Goal: Task Accomplishment & Management: Manage account settings

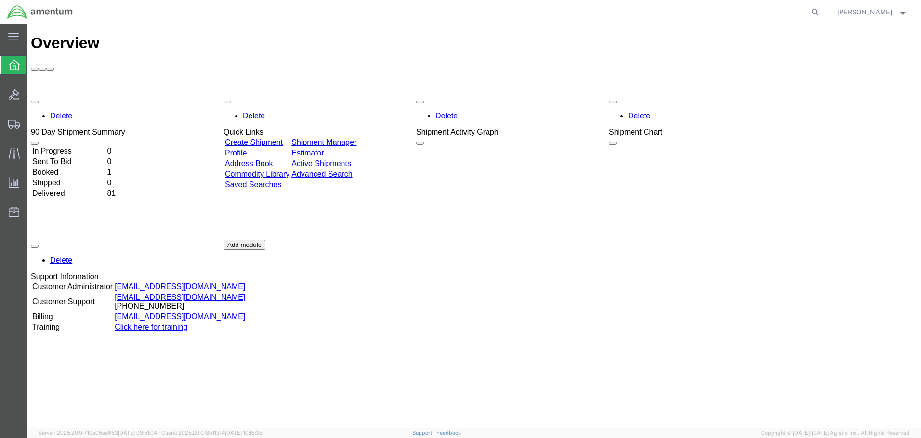
click at [271, 138] on link "Create Shipment" at bounding box center [254, 142] width 58 height 8
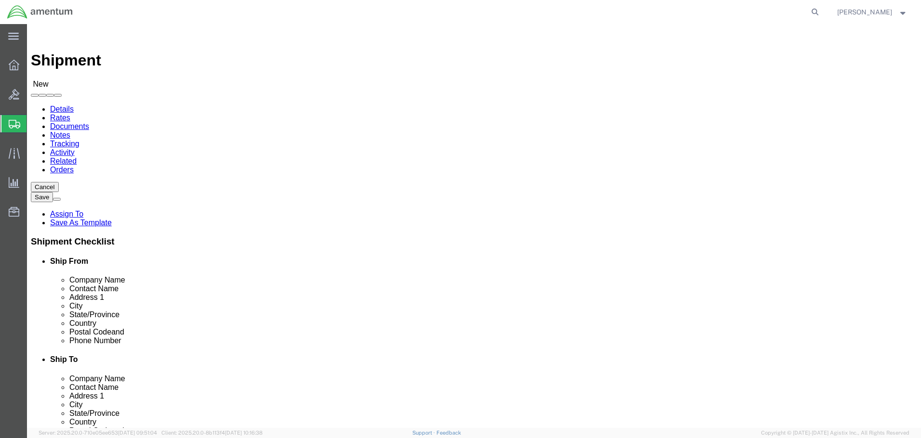
select select
click img
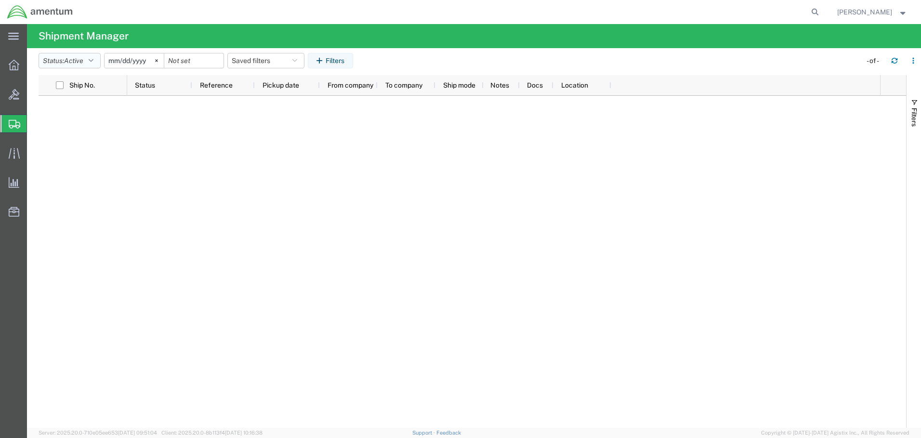
click at [91, 63] on icon "button" at bounding box center [91, 60] width 5 height 7
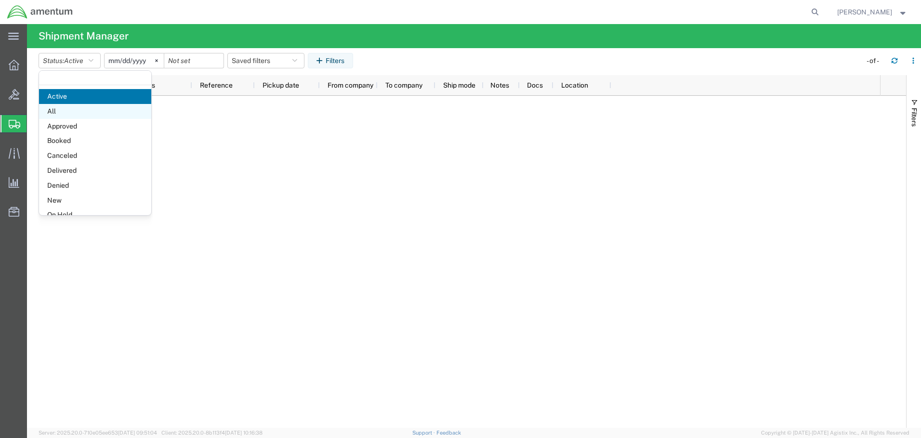
click at [86, 115] on span "All" at bounding box center [95, 111] width 112 height 15
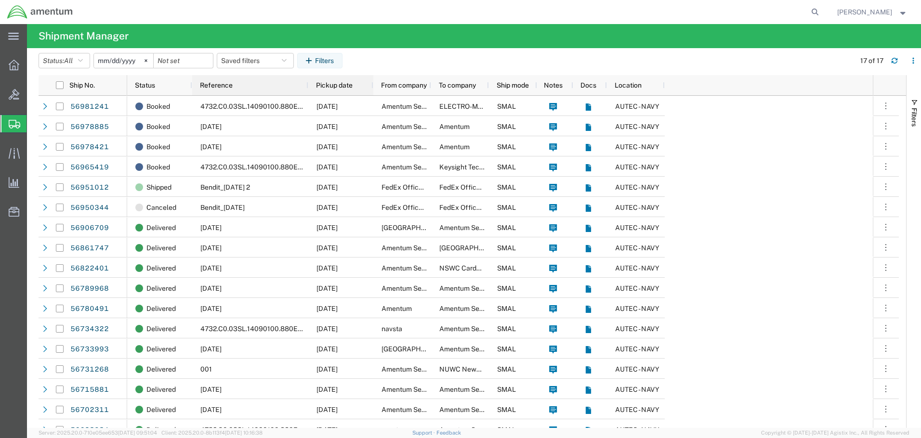
drag, startPoint x: 254, startPoint y: 89, endPoint x: 308, endPoint y: 90, distance: 53.4
click at [303, 90] on div "Reference" at bounding box center [250, 85] width 116 height 20
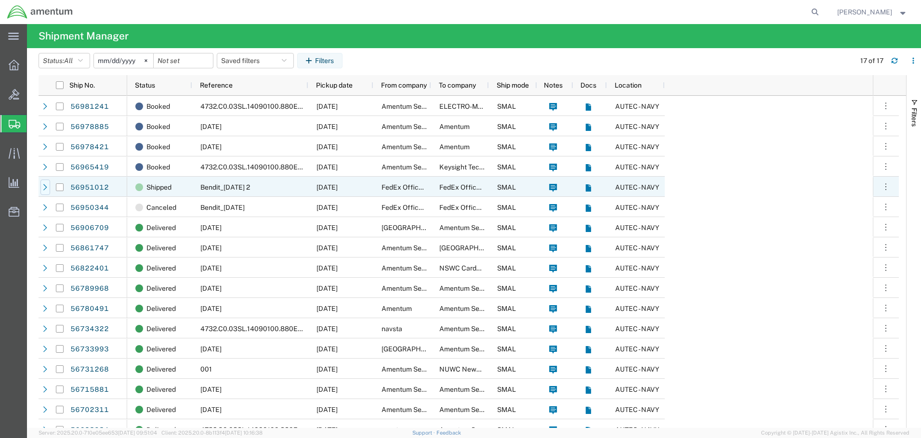
click at [46, 187] on icon at bounding box center [45, 187] width 4 height 6
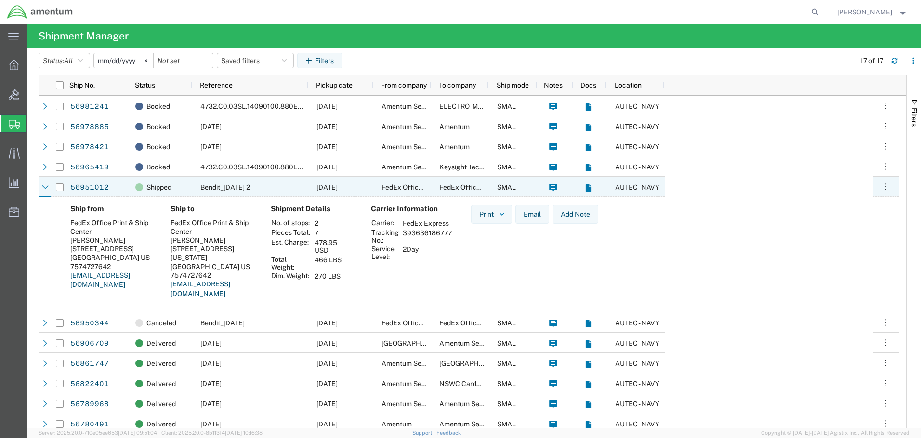
click at [64, 190] on div at bounding box center [60, 187] width 18 height 20
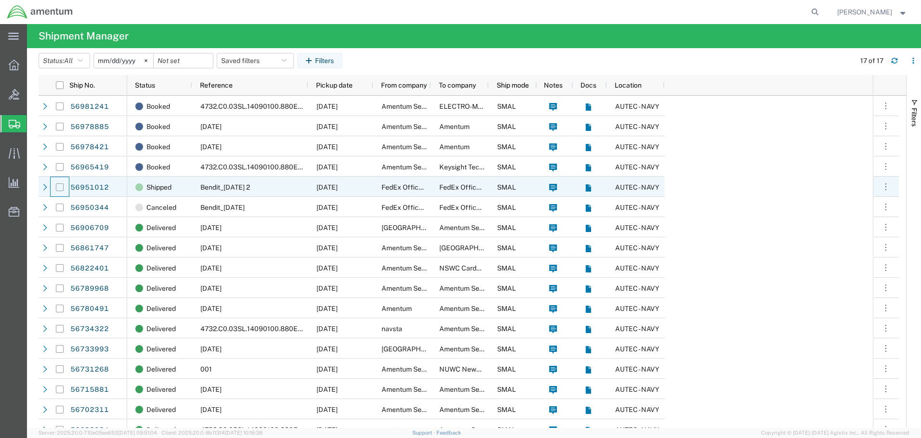
click at [60, 187] on input "Press Space to toggle row selection (unchecked)" at bounding box center [60, 187] width 8 height 8
checkbox input "true"
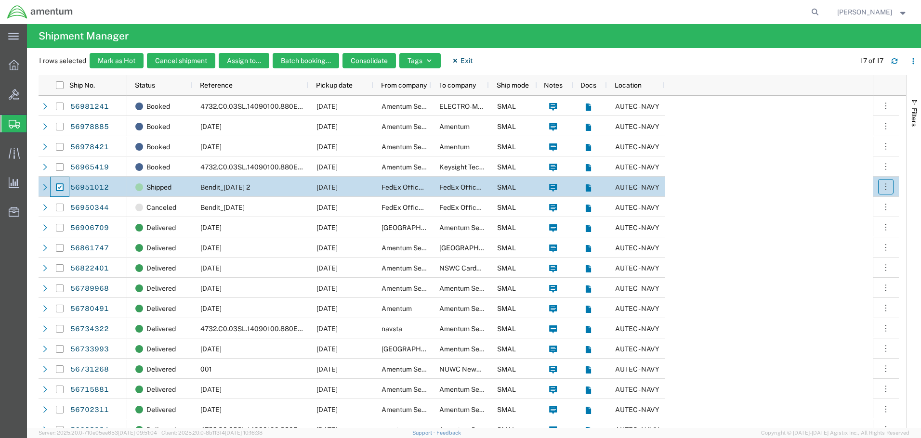
click at [887, 187] on icon "button" at bounding box center [886, 187] width 10 height 10
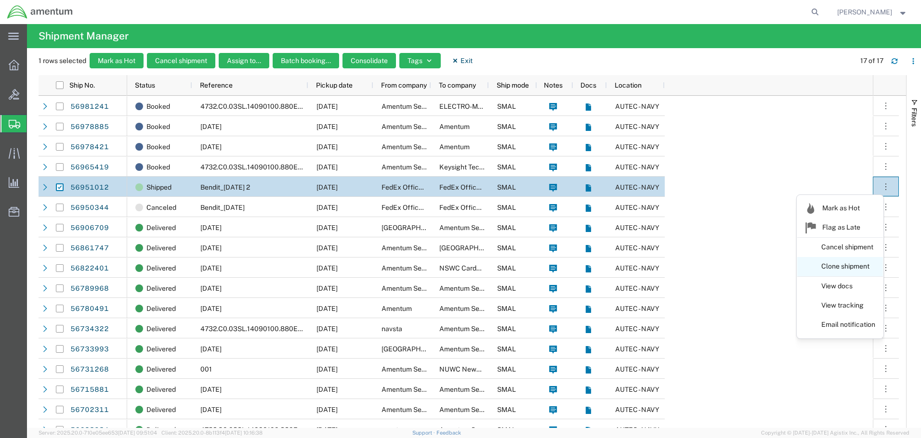
click at [845, 271] on link "Clone shipment" at bounding box center [840, 266] width 86 height 17
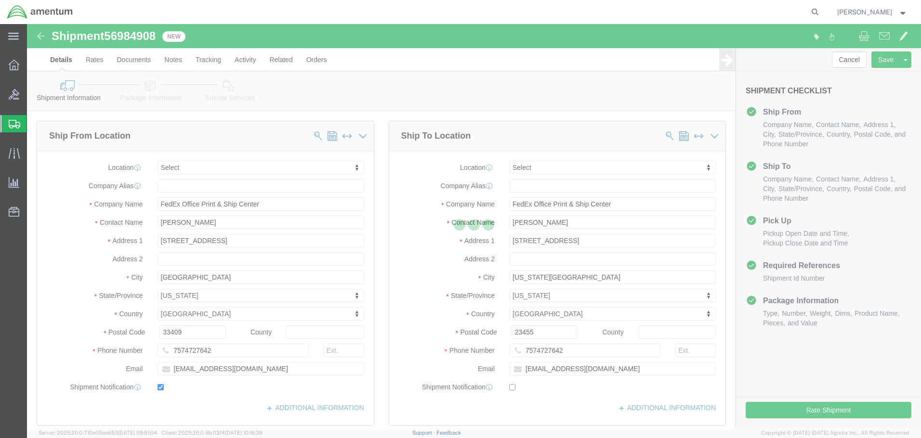
select select
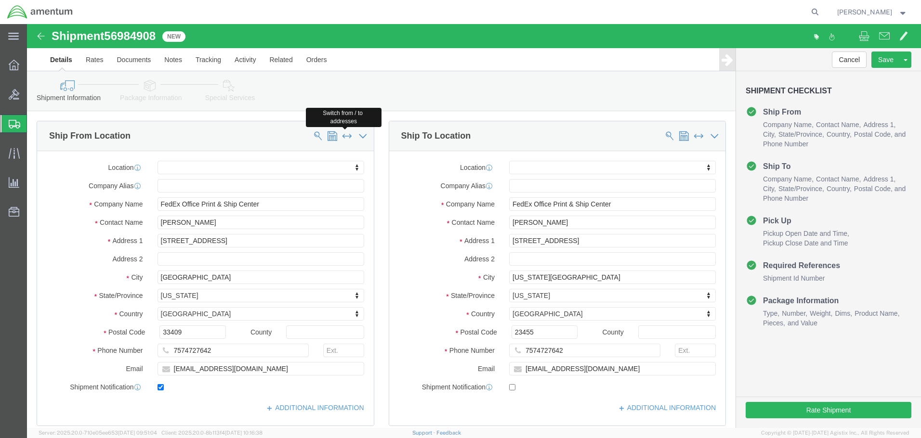
click span
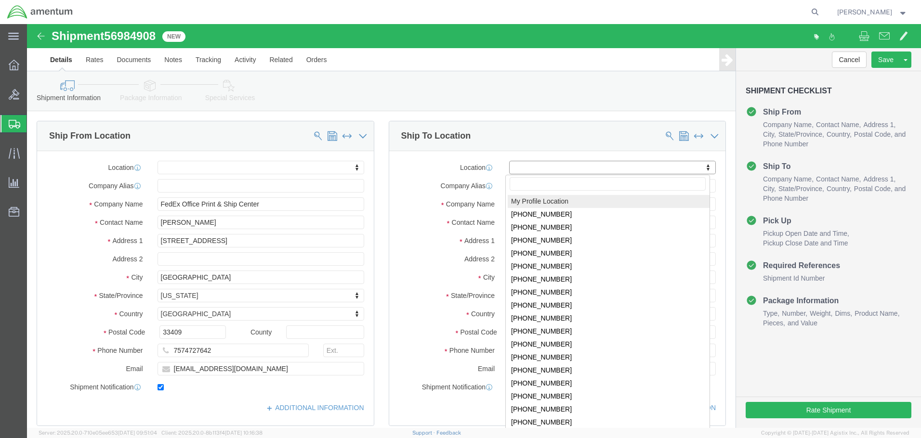
click body "Shipment 56984908 New Details Rates Documents Notes Tracking Activity Related O…"
select select "MYPROFILE"
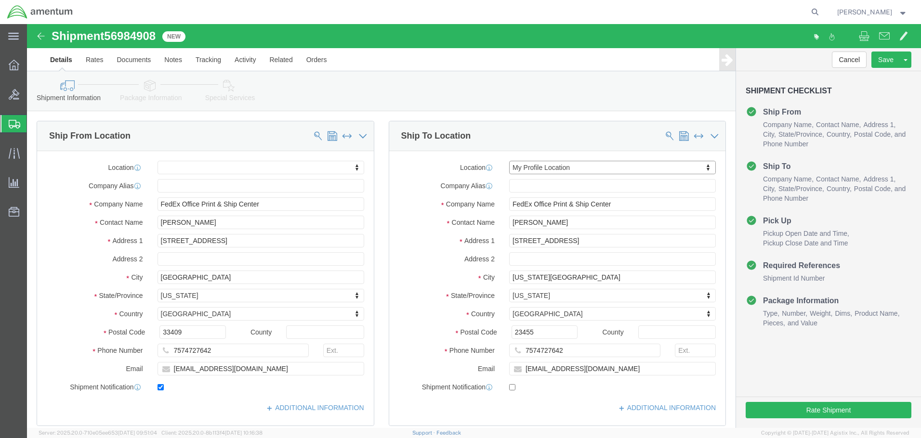
select select "FL"
click icon
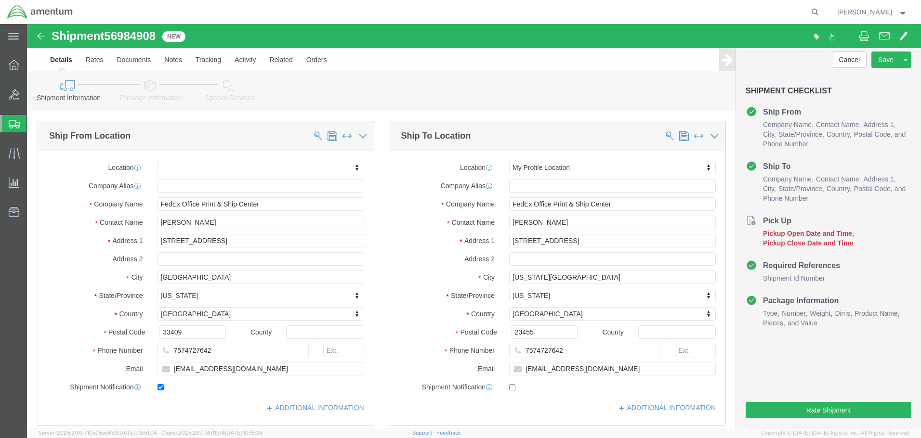
click icon
click div
drag, startPoint x: 70, startPoint y: 337, endPoint x: 59, endPoint y: 337, distance: 11.1
click input "5:02 PM"
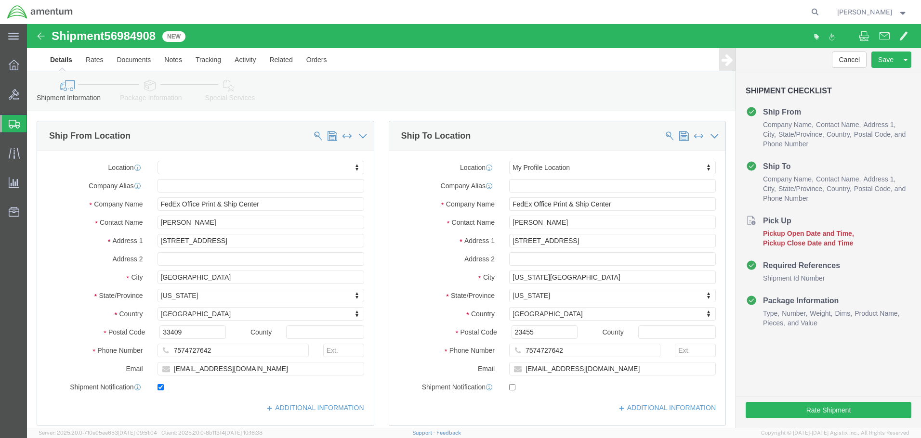
scroll to position [337, 0]
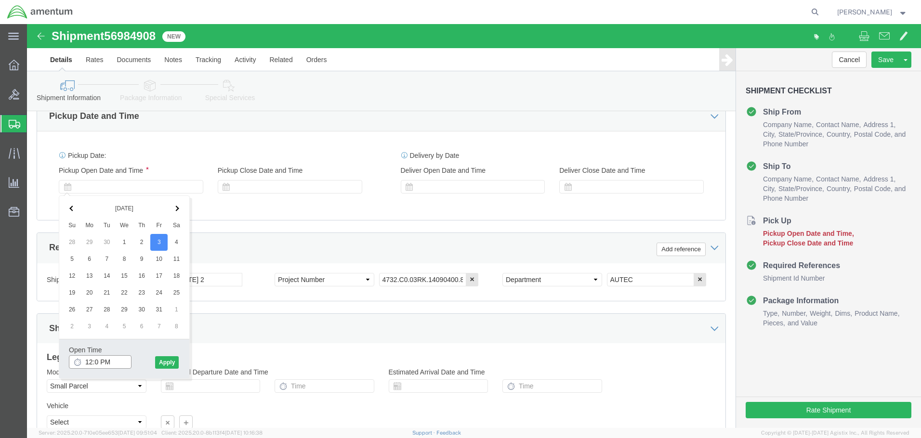
type input "12:00 PM"
click button "Apply"
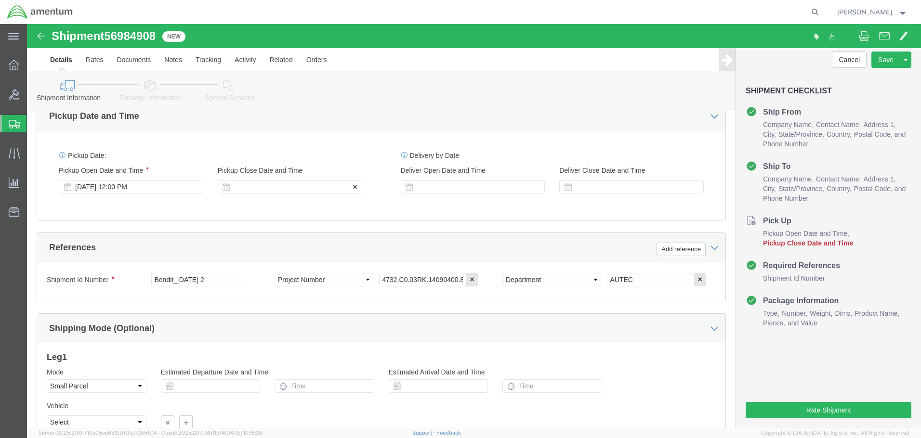
click div
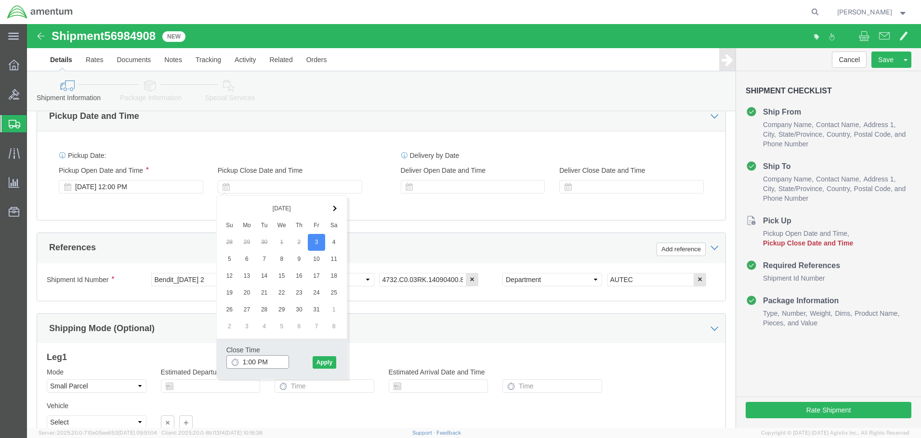
type input "7:00 PM"
click button "Apply"
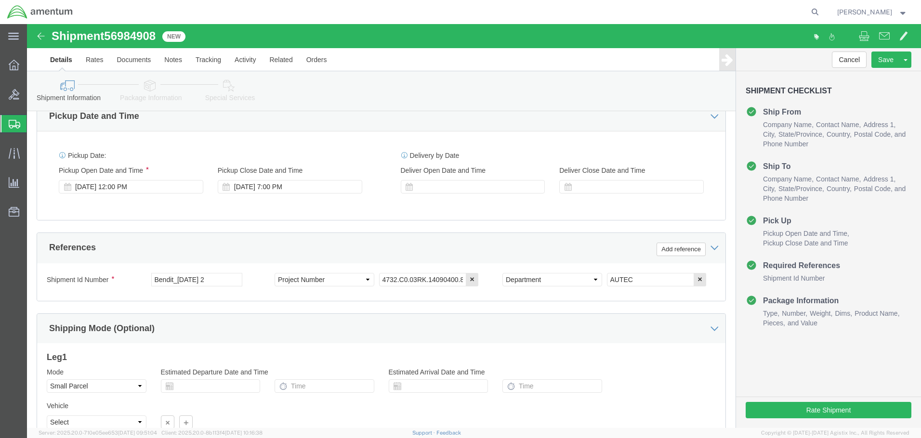
scroll to position [289, 0]
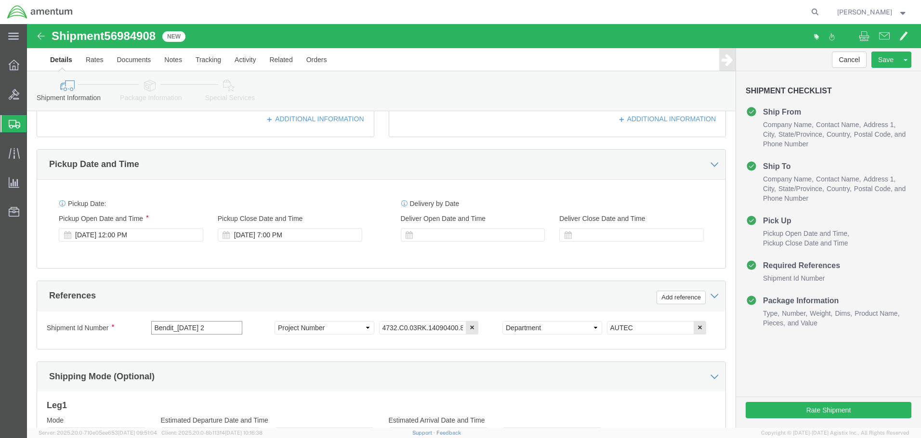
click input "Bendit_[DATE] 2"
type input "Bendit_[DATE]"
click div "Shipping Mode (Optional)"
click button "Continue"
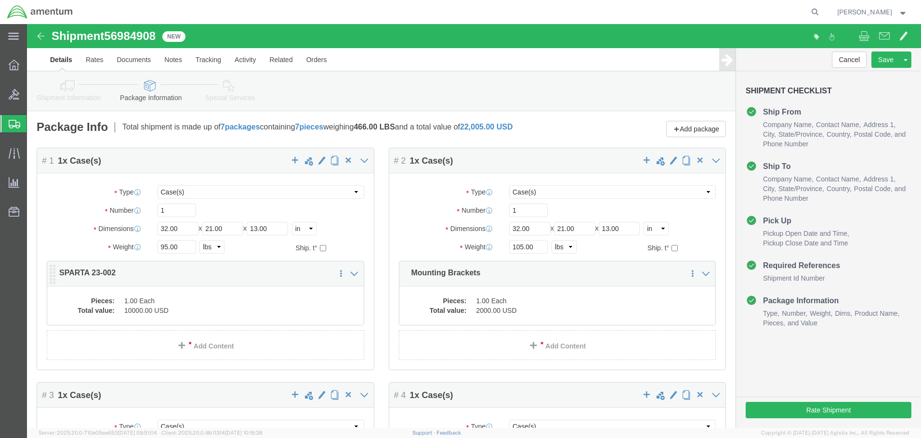
click dd "1.00 Each"
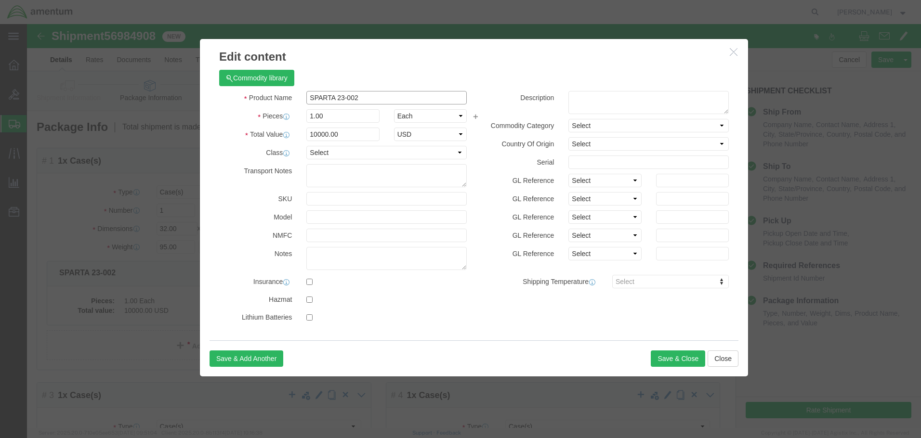
drag, startPoint x: 347, startPoint y: 74, endPoint x: 252, endPoint y: 70, distance: 94.9
click div "Product Name SPARTA 23-002"
type input "Empty"
click input "10000.00"
drag, startPoint x: 332, startPoint y: 110, endPoint x: 276, endPoint y: 112, distance: 55.4
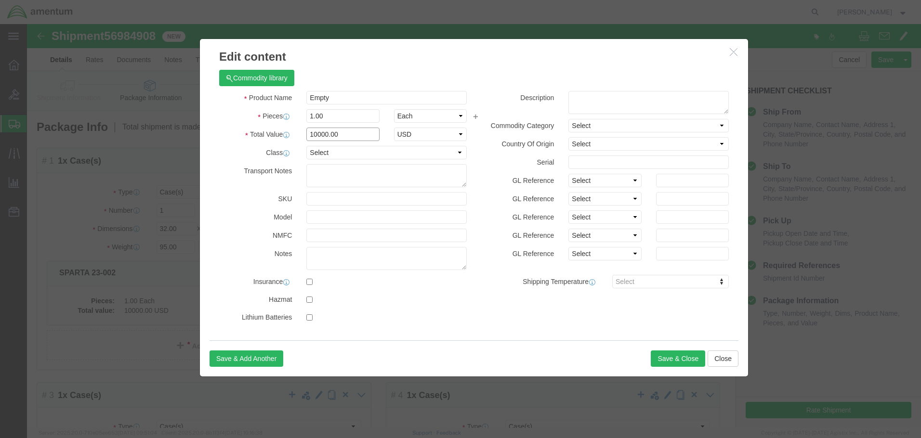
click input "10000.00"
drag, startPoint x: 294, startPoint y: 109, endPoint x: 278, endPoint y: 110, distance: 15.4
click input "0"
type input "50"
click textarea
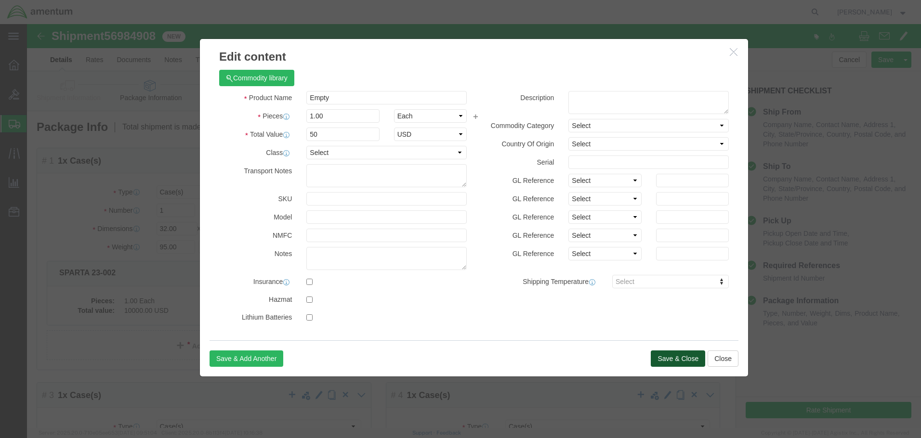
click button "Save & Close"
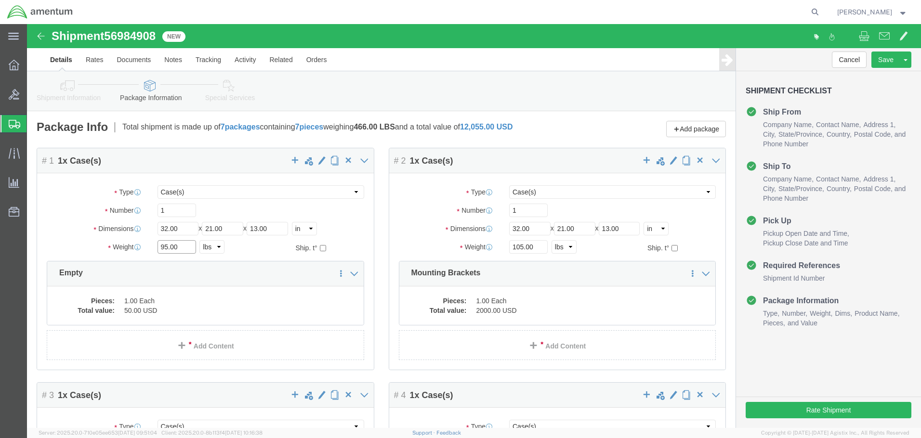
click input "95.00"
drag, startPoint x: 155, startPoint y: 222, endPoint x: 129, endPoint y: 222, distance: 26.5
click div "95.00 Select kgs lbs"
type input "15"
click input "1"
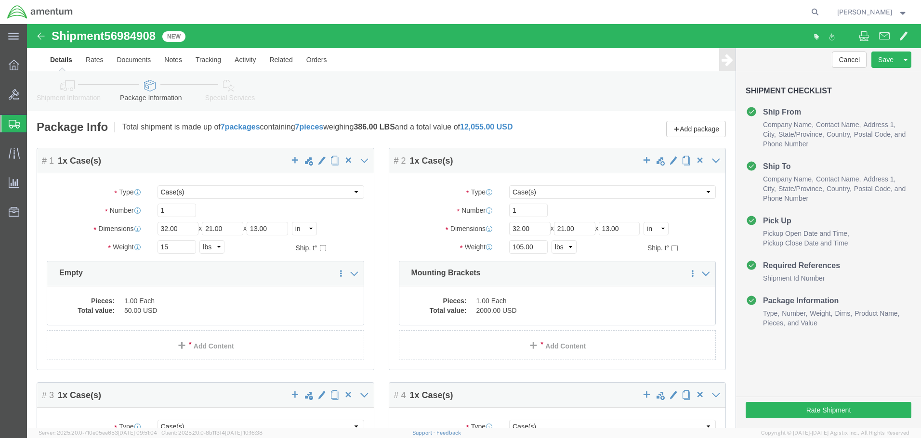
click div "# 1 1 x Case(s) Package Type Select Bale(s) Basket(s) Bolt(s) Bottle(s) Buckets…"
click dd "1.00 Each"
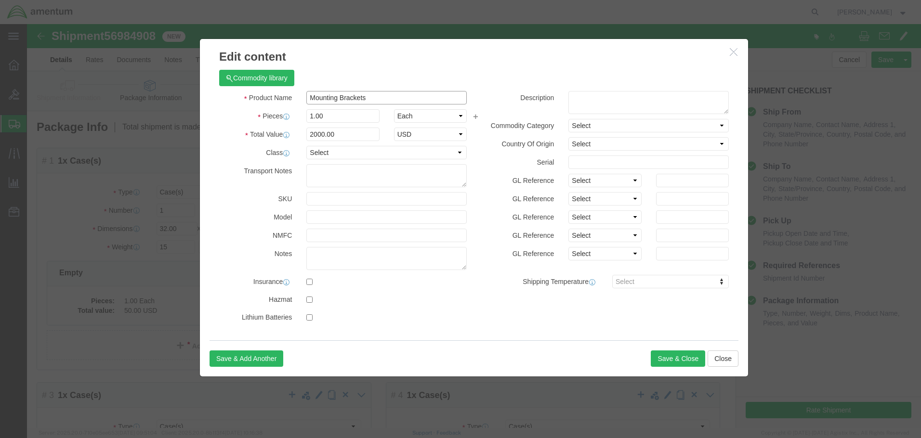
drag, startPoint x: 349, startPoint y: 74, endPoint x: 279, endPoint y: 71, distance: 69.4
click input "Mounting Brackets"
type input "Empty"
drag, startPoint x: 321, startPoint y: 106, endPoint x: 276, endPoint y: 108, distance: 44.8
click input "2000.00"
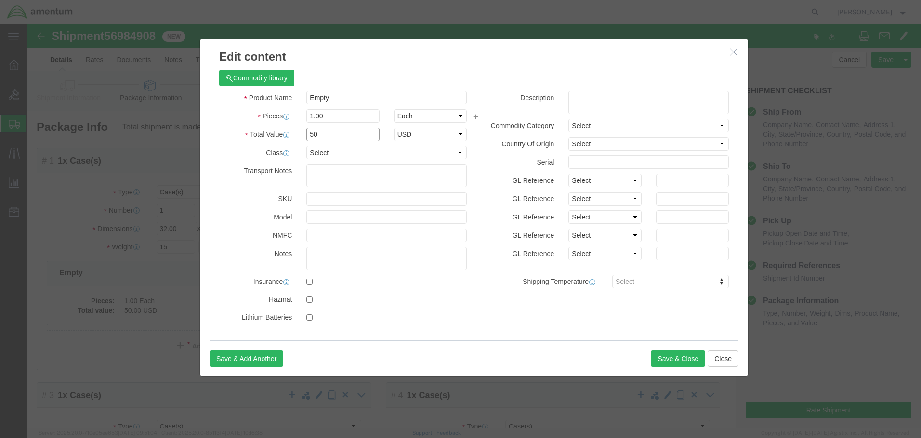
type input "50"
click textarea
click button "Save & Close"
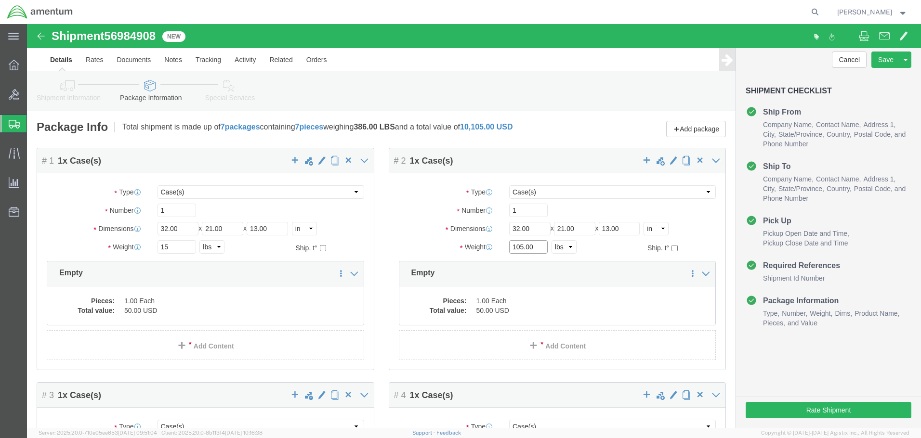
drag, startPoint x: 508, startPoint y: 222, endPoint x: 469, endPoint y: 221, distance: 39.5
click div "Weight 105.00 Select kgs lbs Ship. t°"
type input "15"
click label "Dimensions"
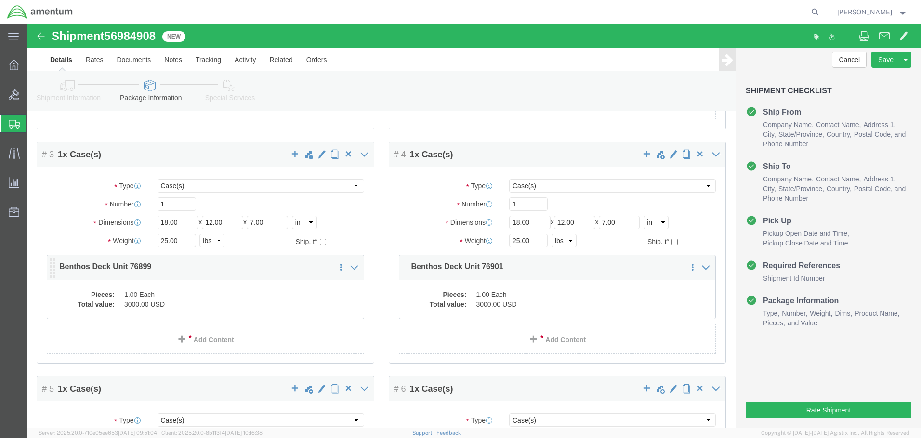
click dd "1.00 Each"
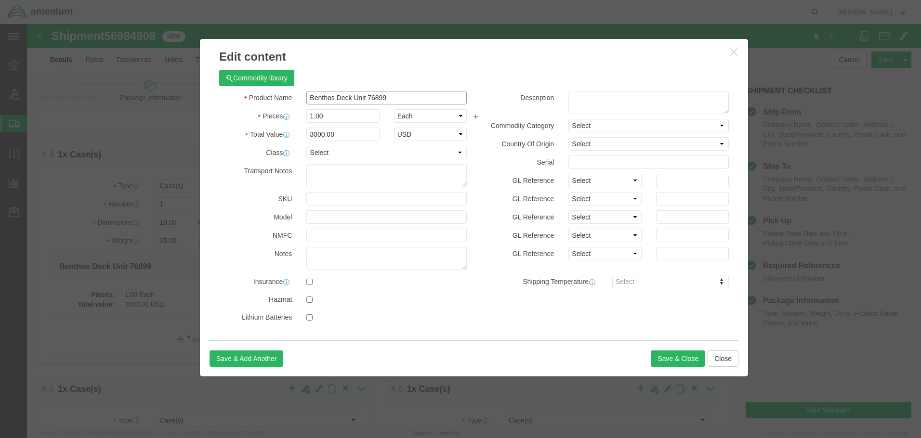
drag, startPoint x: 366, startPoint y: 70, endPoint x: 338, endPoint y: 71, distance: 28.0
click input "Benthos Deck Unit 76899"
type input "Benthos Deck Unit"
click button "Save & Close"
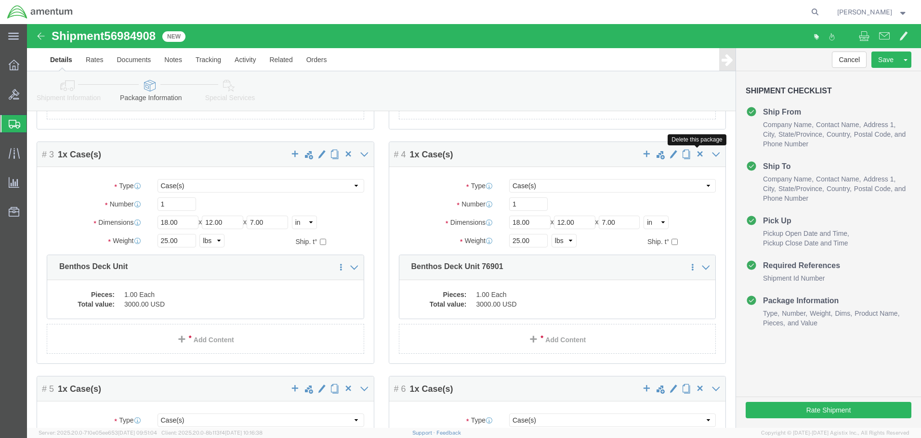
click span "button"
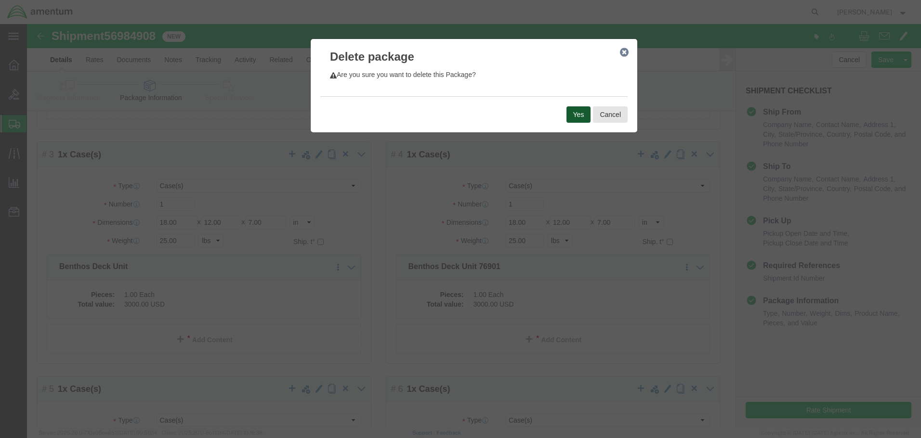
click button "Yes"
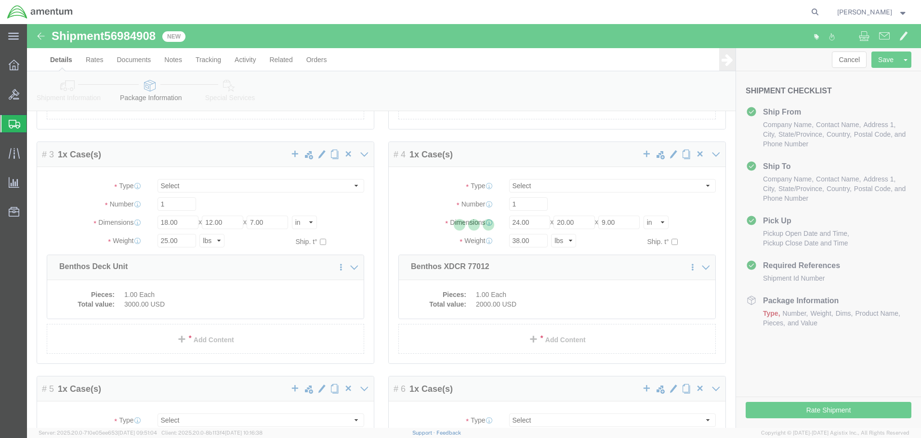
select select "CASE"
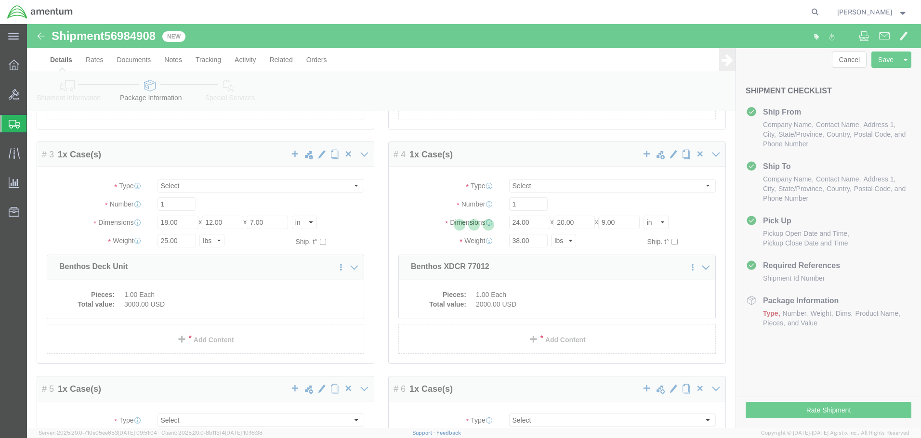
select select "CASE"
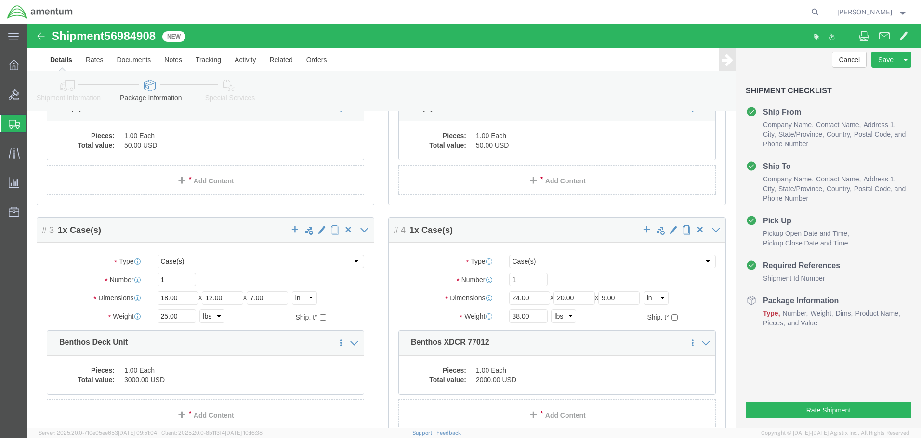
scroll to position [291, 0]
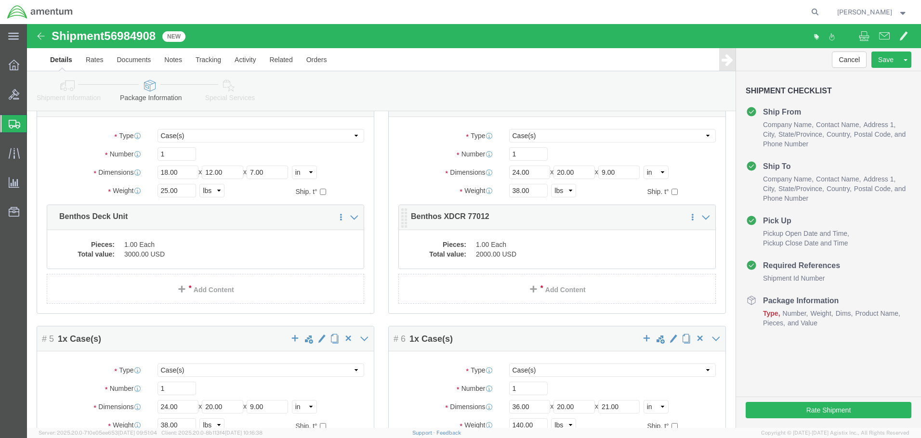
click dd "1.00 Each"
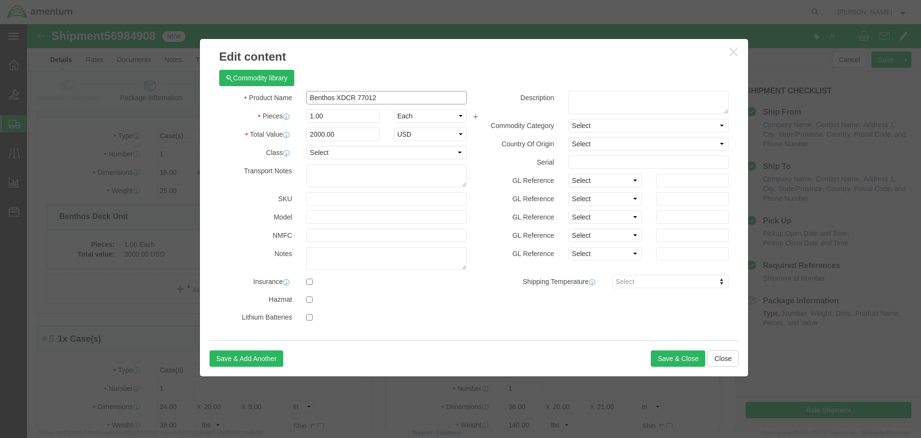
click input "Benthos XDCR 77012"
type input "Benthos XDCR"
click textarea
click button "Save & Close"
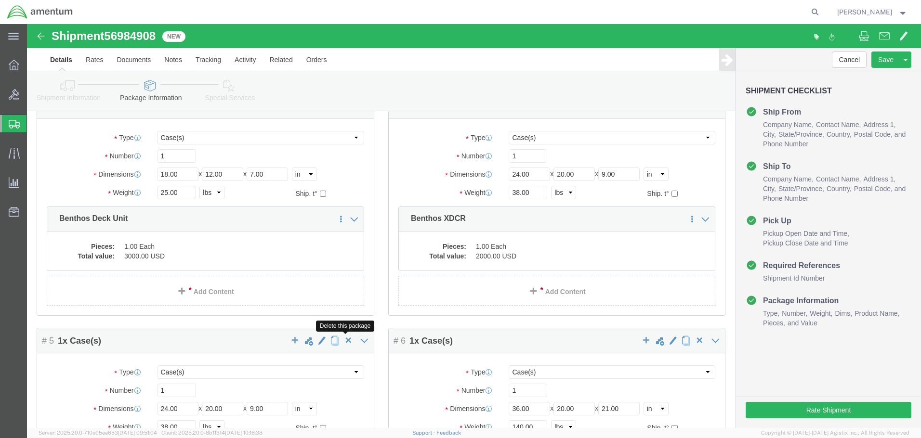
scroll to position [481, 0]
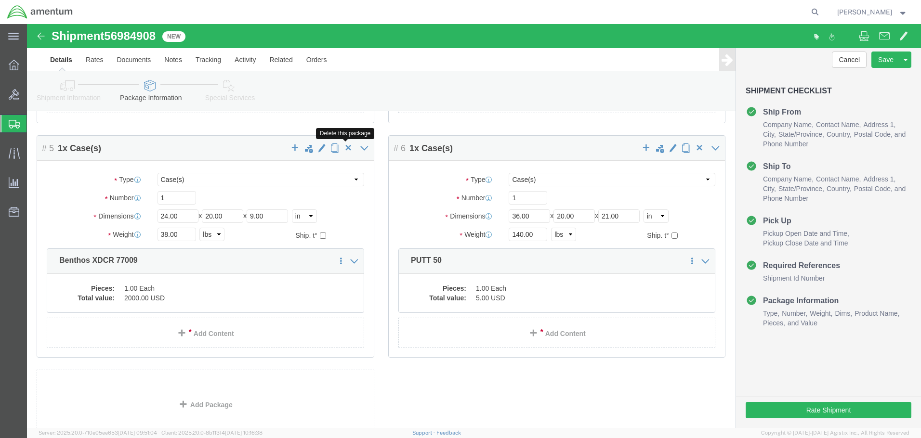
click span "button"
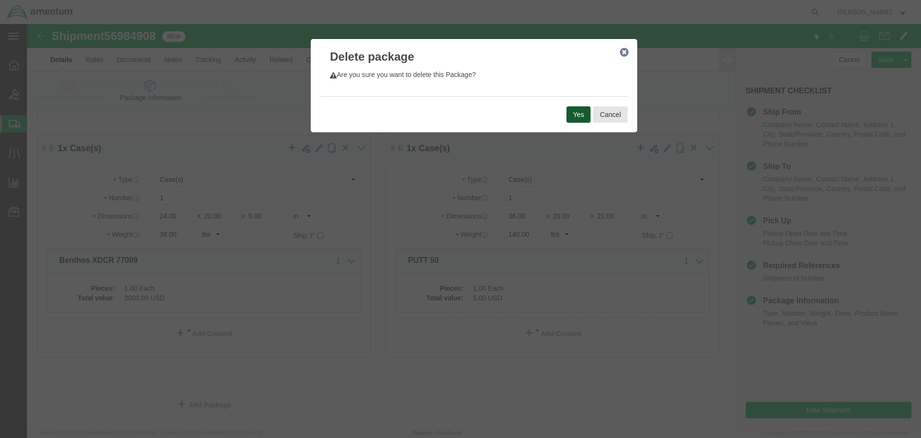
click button "Yes"
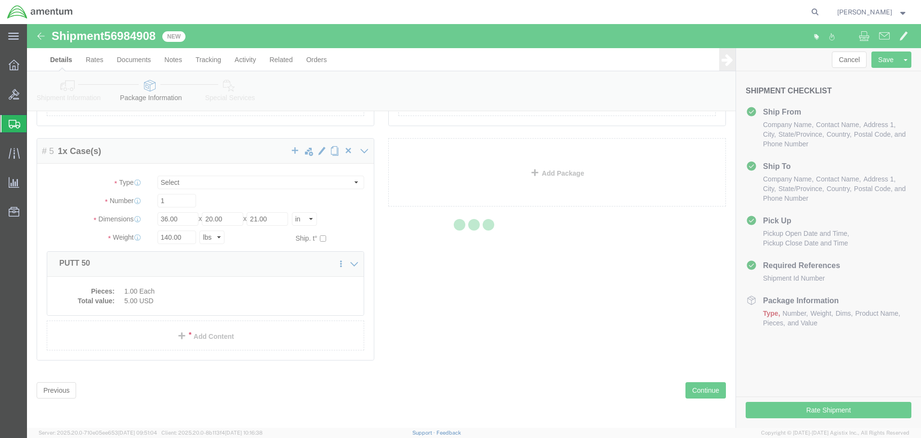
select select "CASE"
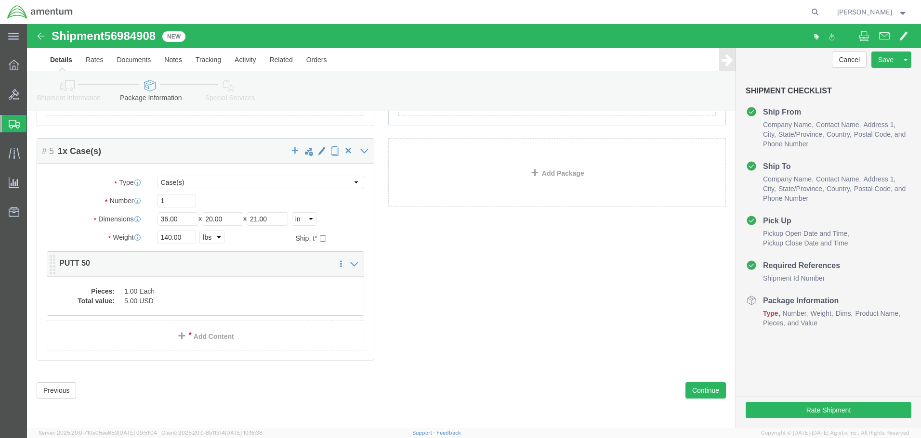
click dd "1.00 Each"
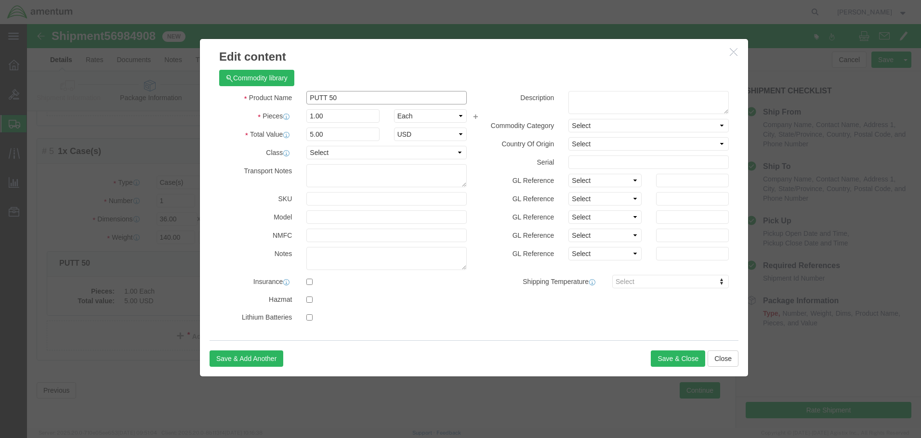
drag, startPoint x: 313, startPoint y: 75, endPoint x: 279, endPoint y: 75, distance: 34.2
click input "PUTT 50"
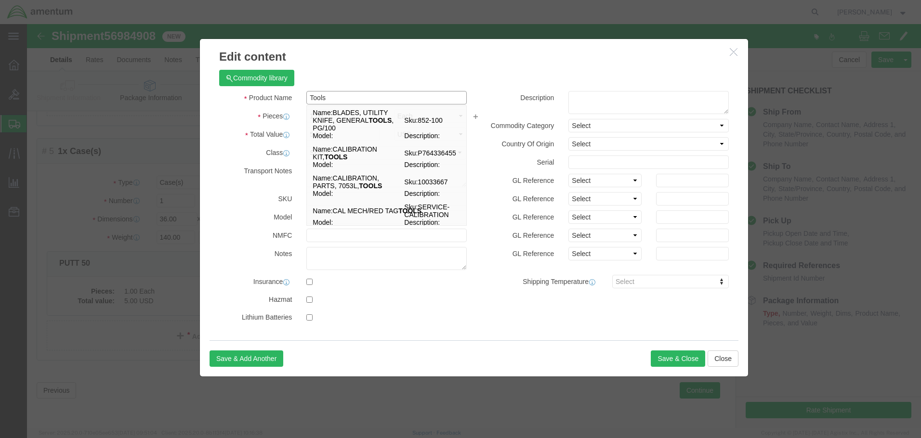
type input "Tools"
click label "SKU"
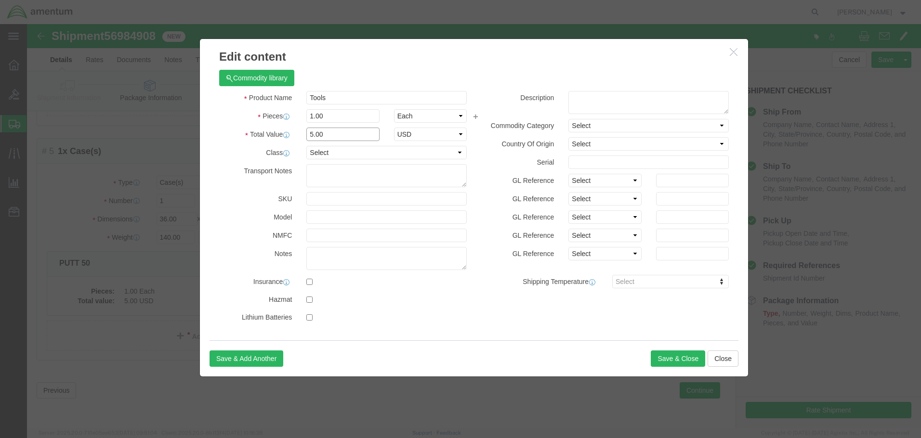
drag, startPoint x: 306, startPoint y: 112, endPoint x: 262, endPoint y: 110, distance: 43.8
click div "Total Value 5.00 Select ADP AED AFN ALL AMD AOA ARS ATS AUD AWG AZN BAM BBD BDT…"
type input "200"
click textarea
click button "Save & Close"
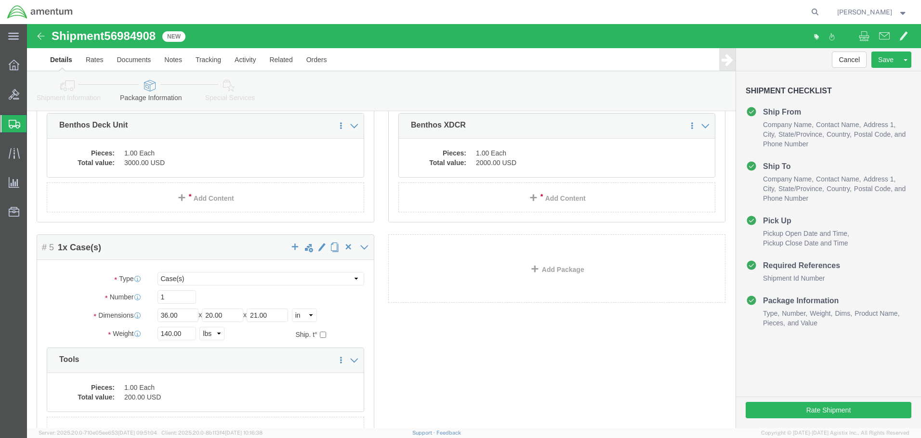
scroll to position [430, 0]
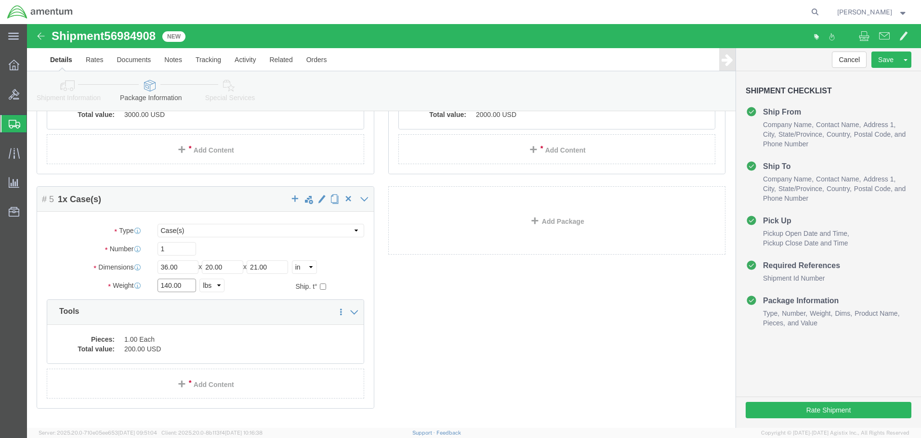
drag, startPoint x: 158, startPoint y: 261, endPoint x: 129, endPoint y: 261, distance: 28.9
click input "140.00"
type input "40"
click div "Package Content # 1 1 x Case(s) Package Type Select Bale(s) Basket(s) Bolt(s) B…"
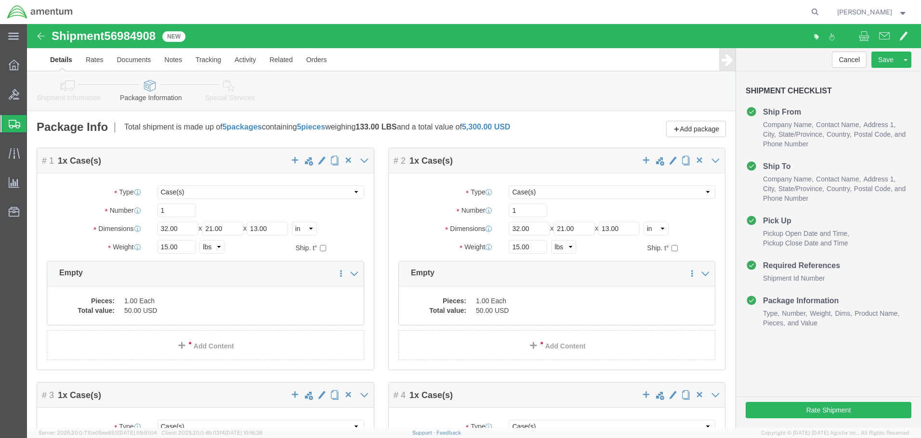
click button "Continue"
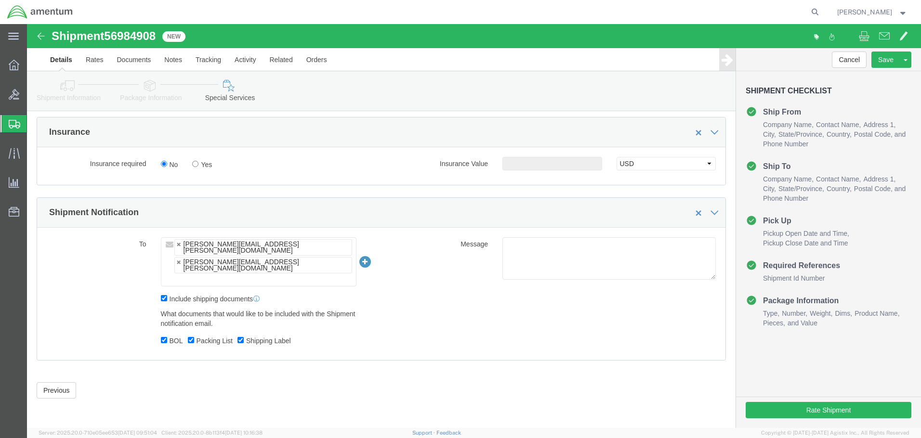
scroll to position [27, 0]
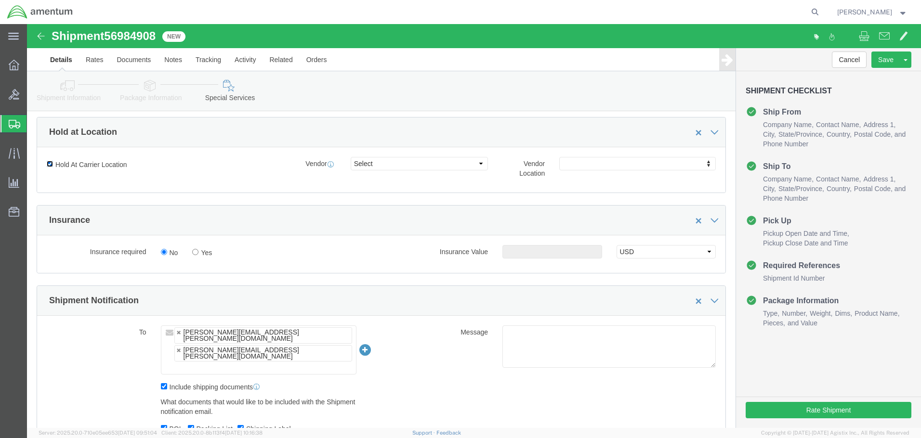
click input "Hold At Carrier Location"
checkbox input "false"
click button "Rate Shipment"
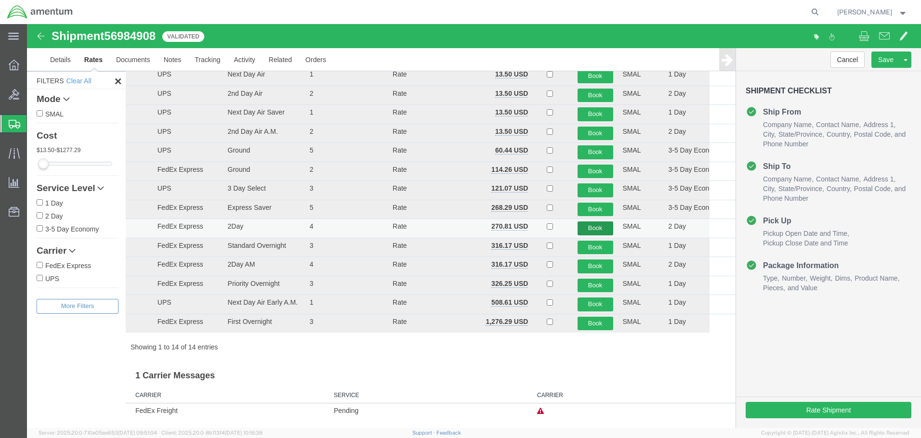
scroll to position [48, 0]
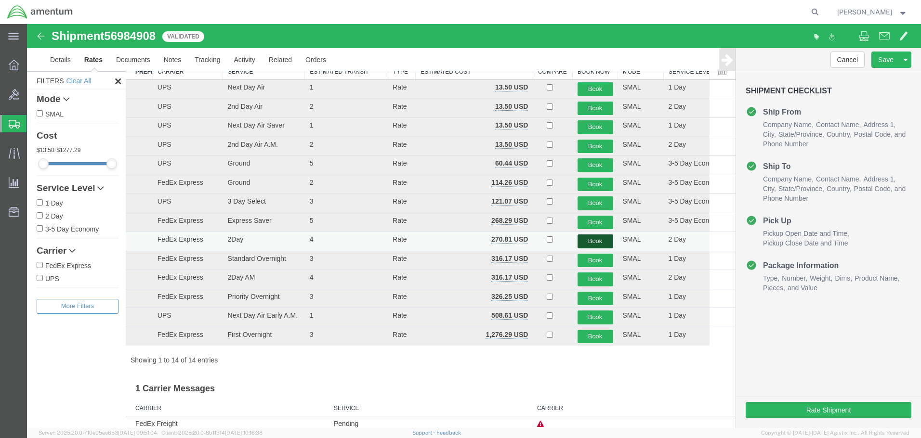
click at [593, 241] on button "Book" at bounding box center [595, 241] width 36 height 14
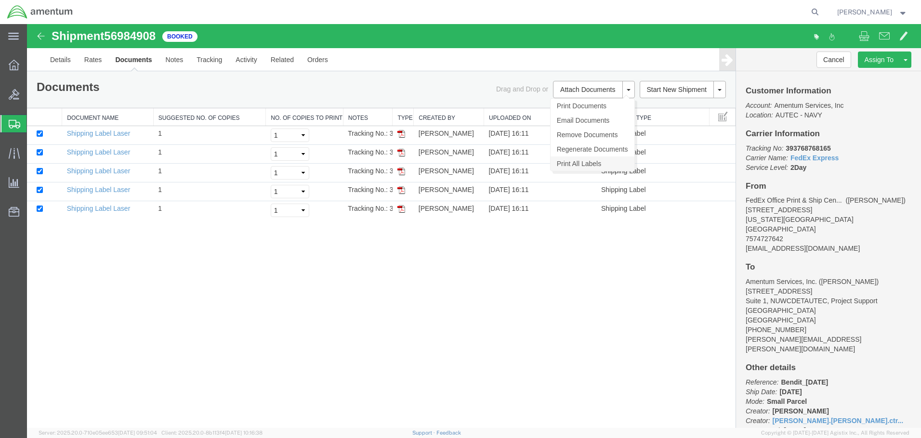
scroll to position [0, 0]
click at [587, 161] on link "Print All Labels" at bounding box center [592, 163] width 84 height 14
